Goal: Consume media (video, audio): Consume media (video, audio)

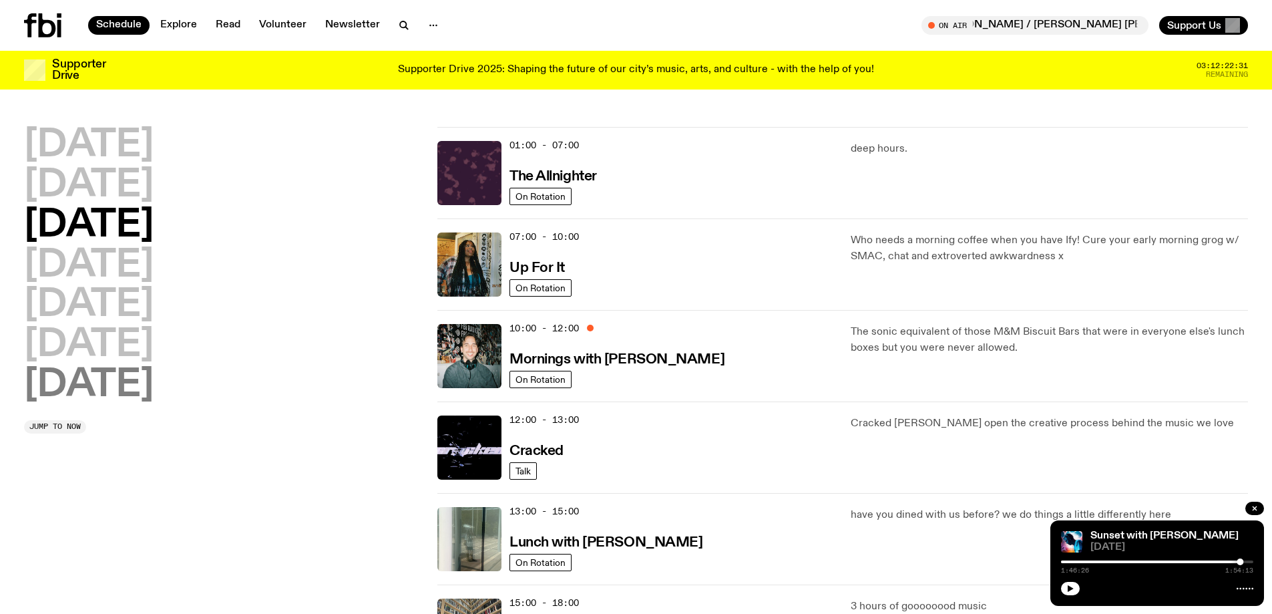
click at [123, 388] on h2 "[DATE]" at bounding box center [89, 385] width 130 height 37
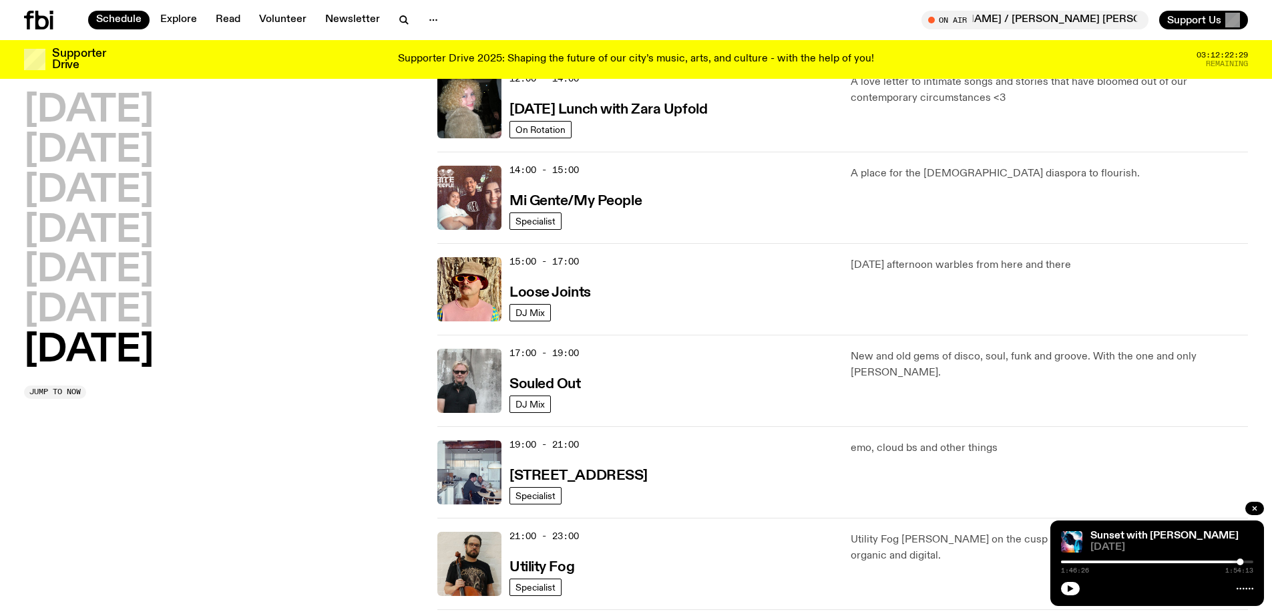
scroll to position [638, 0]
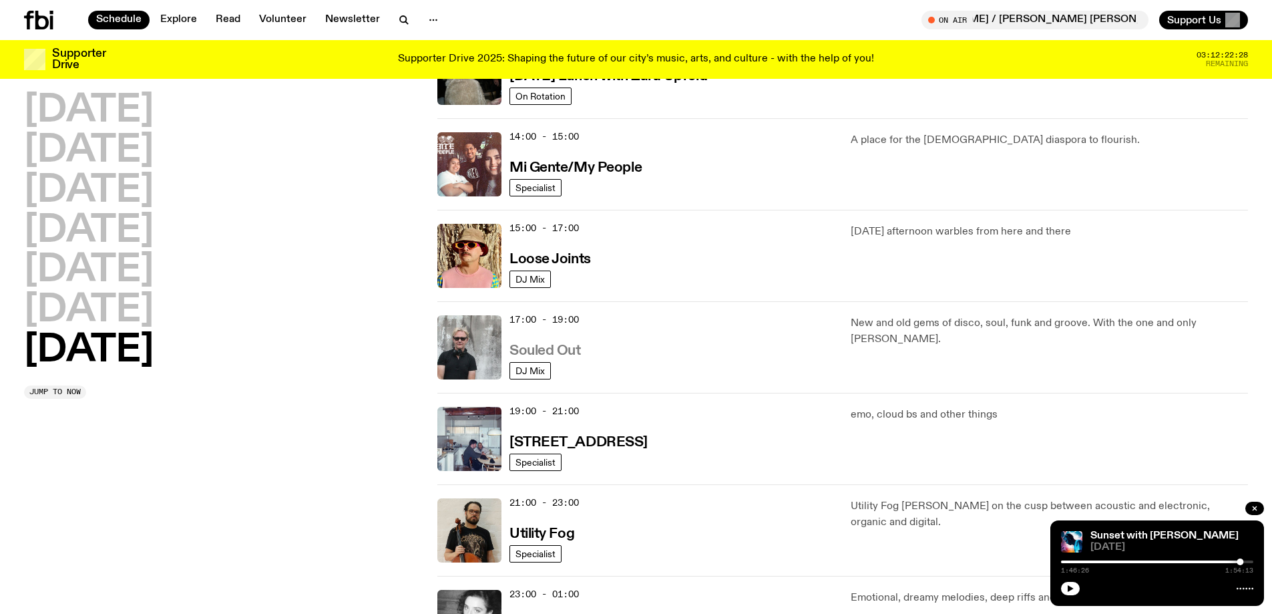
click at [574, 352] on h3 "Souled Out" at bounding box center [545, 351] width 71 height 14
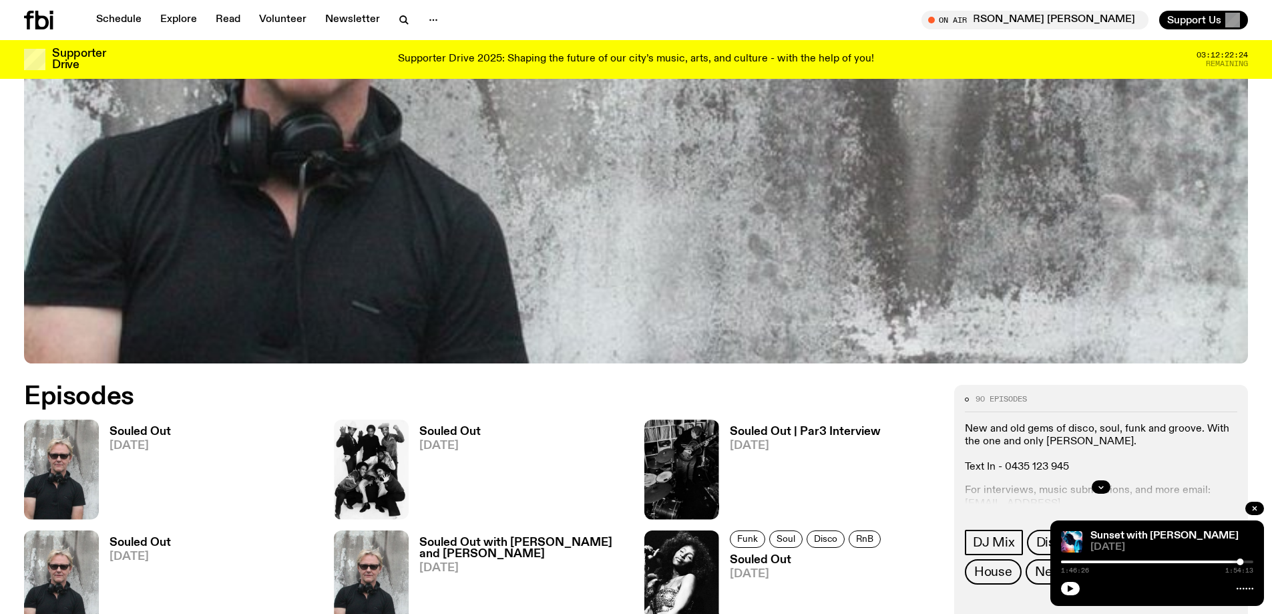
scroll to position [735, 0]
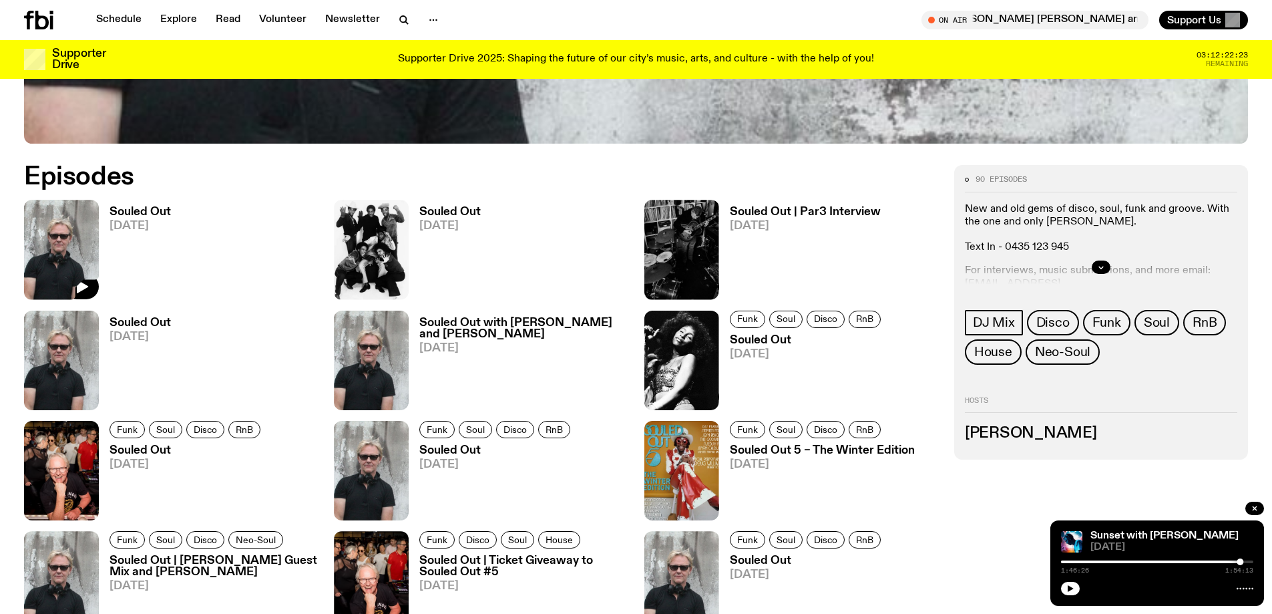
click at [59, 243] on img at bounding box center [61, 250] width 75 height 100
click at [78, 287] on icon "button" at bounding box center [82, 286] width 11 height 13
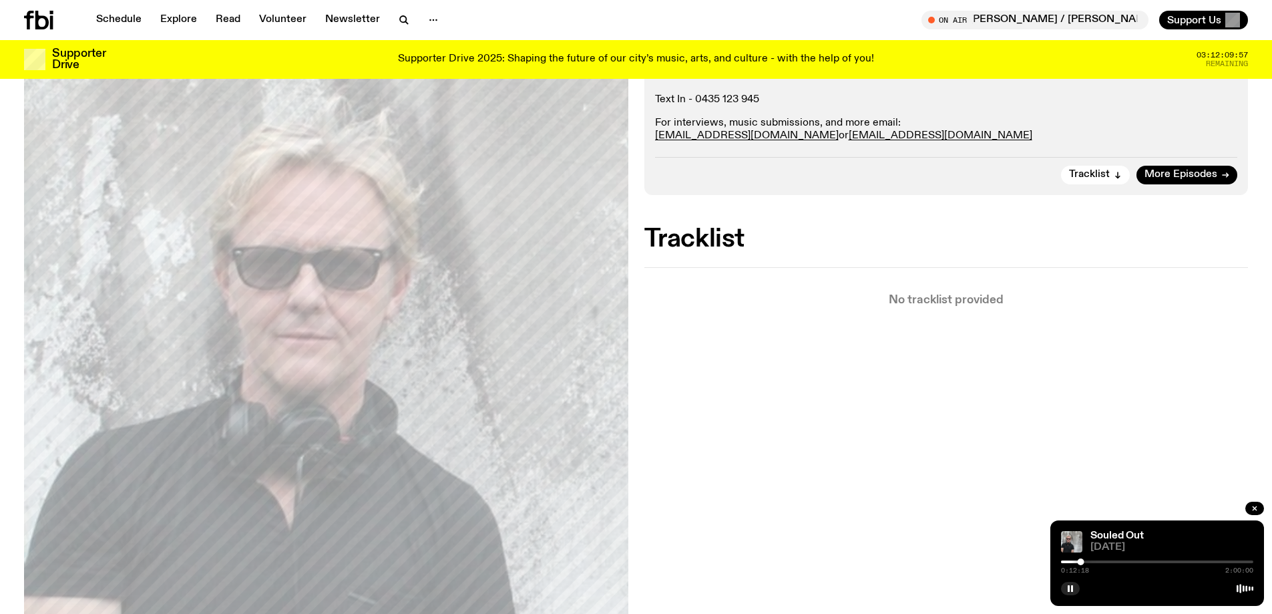
scroll to position [128, 0]
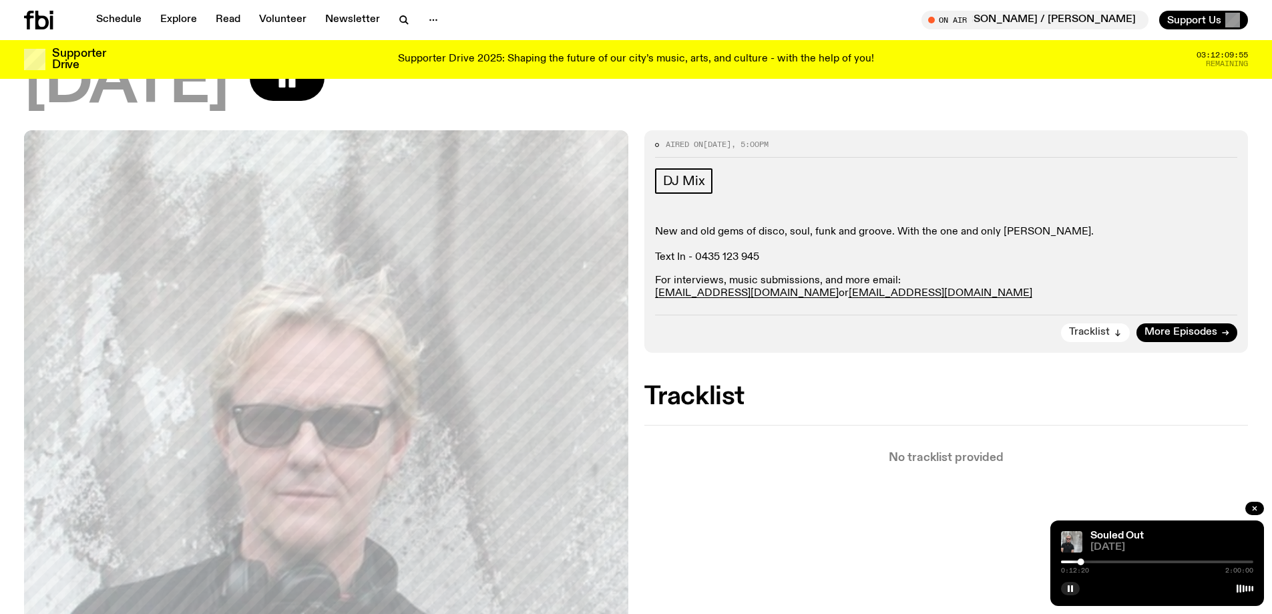
click at [1105, 331] on span "Tracklist" at bounding box center [1089, 332] width 41 height 10
click at [1103, 562] on div at bounding box center [1014, 561] width 192 height 3
